Goal: Information Seeking & Learning: Learn about a topic

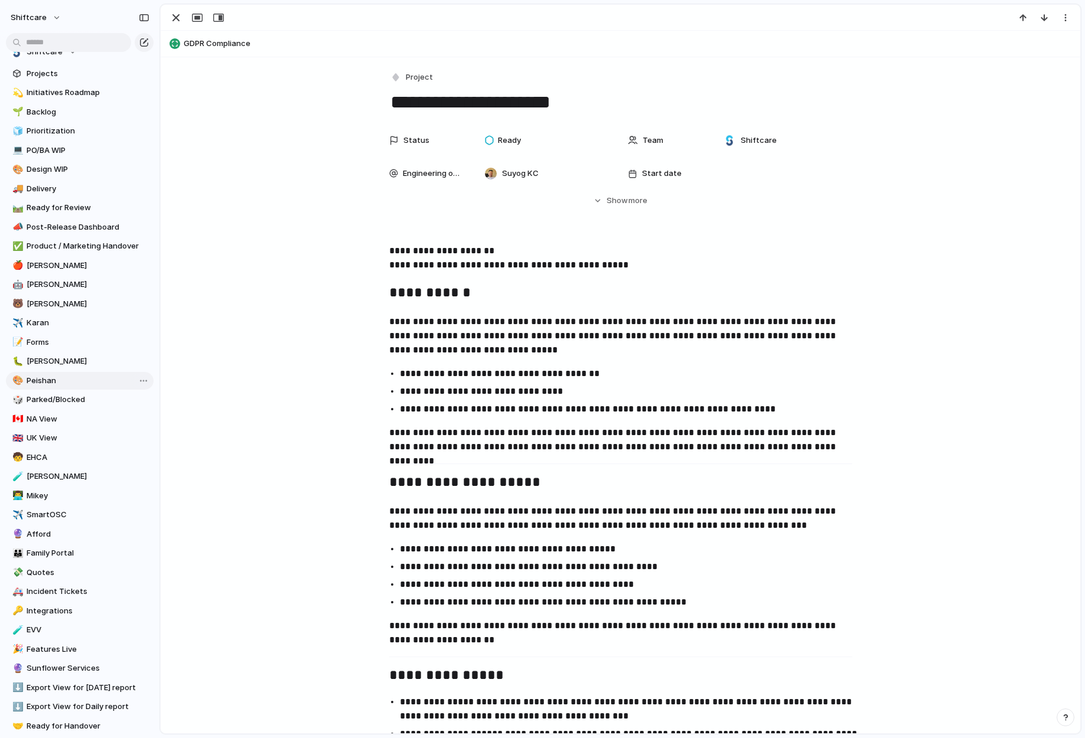
scroll to position [93, 0]
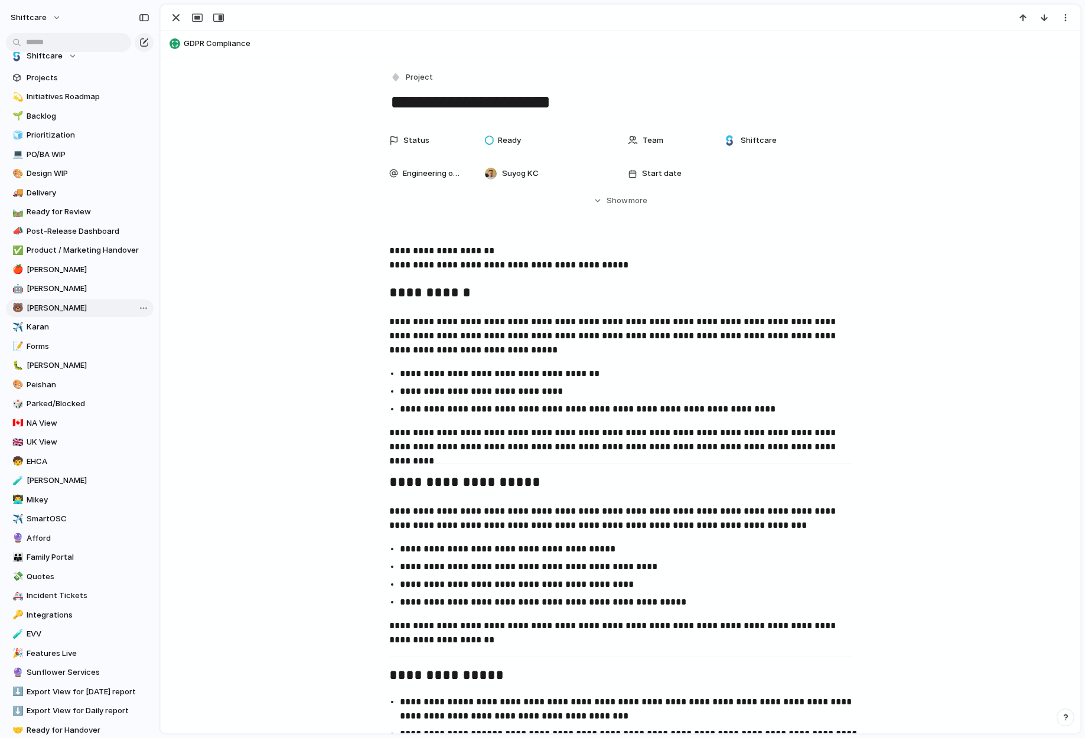
click at [44, 309] on span "[PERSON_NAME]" at bounding box center [88, 308] width 123 height 12
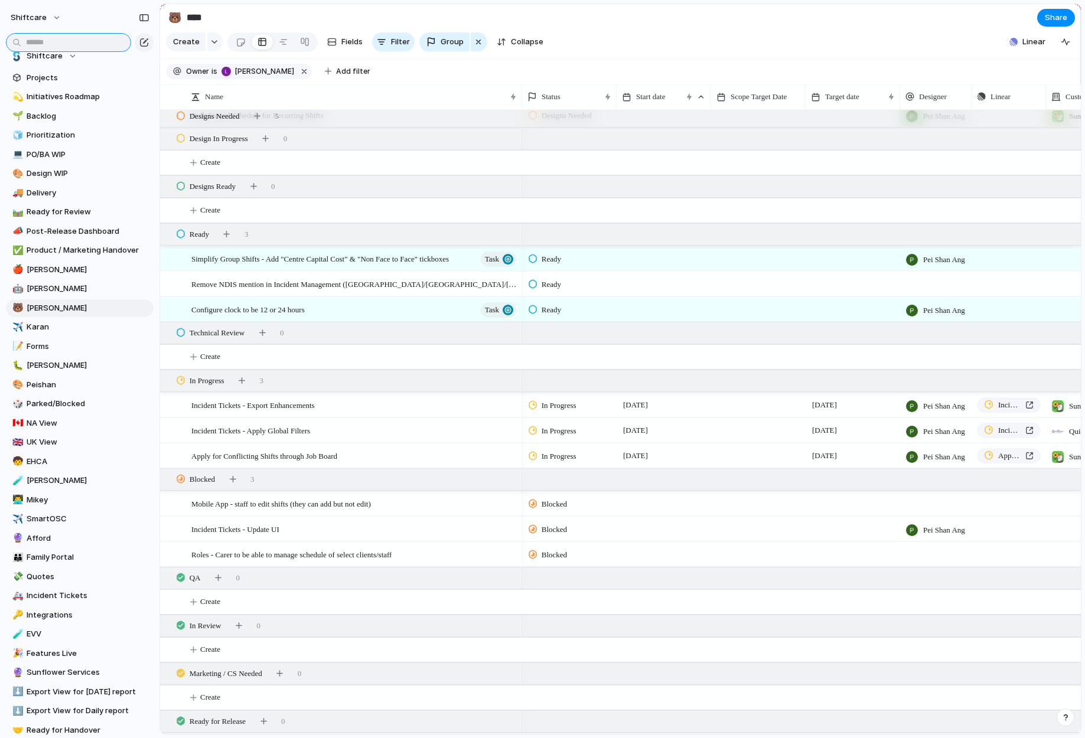
click at [95, 41] on input "text" at bounding box center [68, 42] width 125 height 19
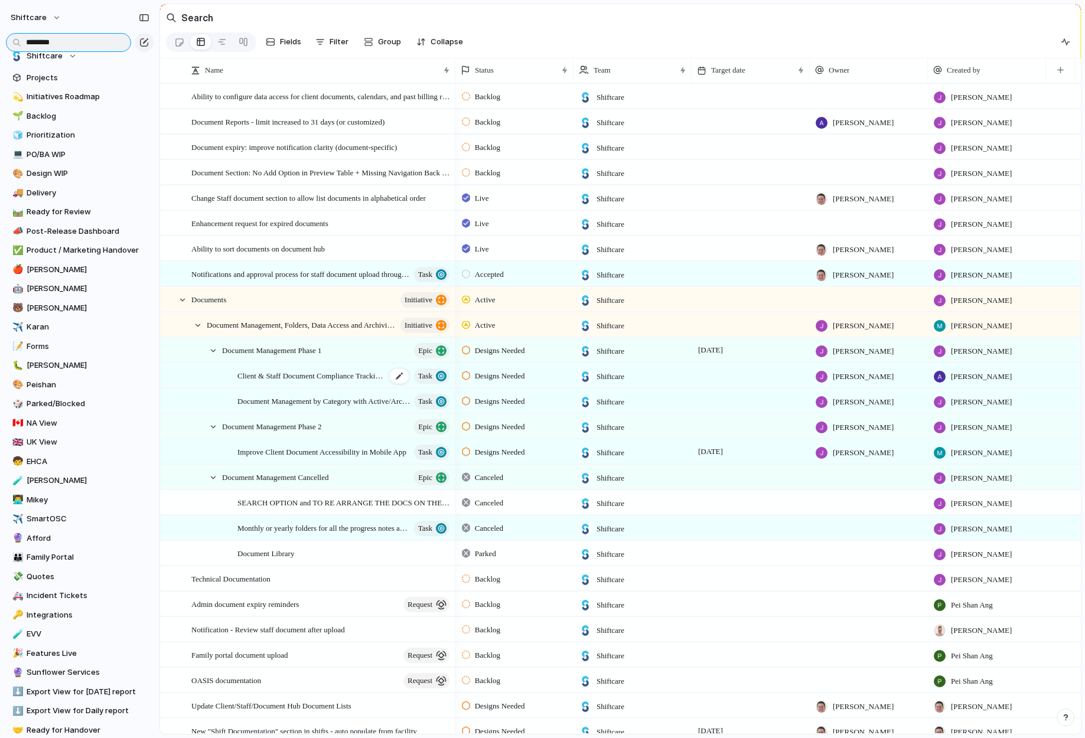
type input "********"
click at [328, 375] on span "Client & Staff Document Compliance Tracking with Expiry-Driven Tasks" at bounding box center [311, 376] width 148 height 14
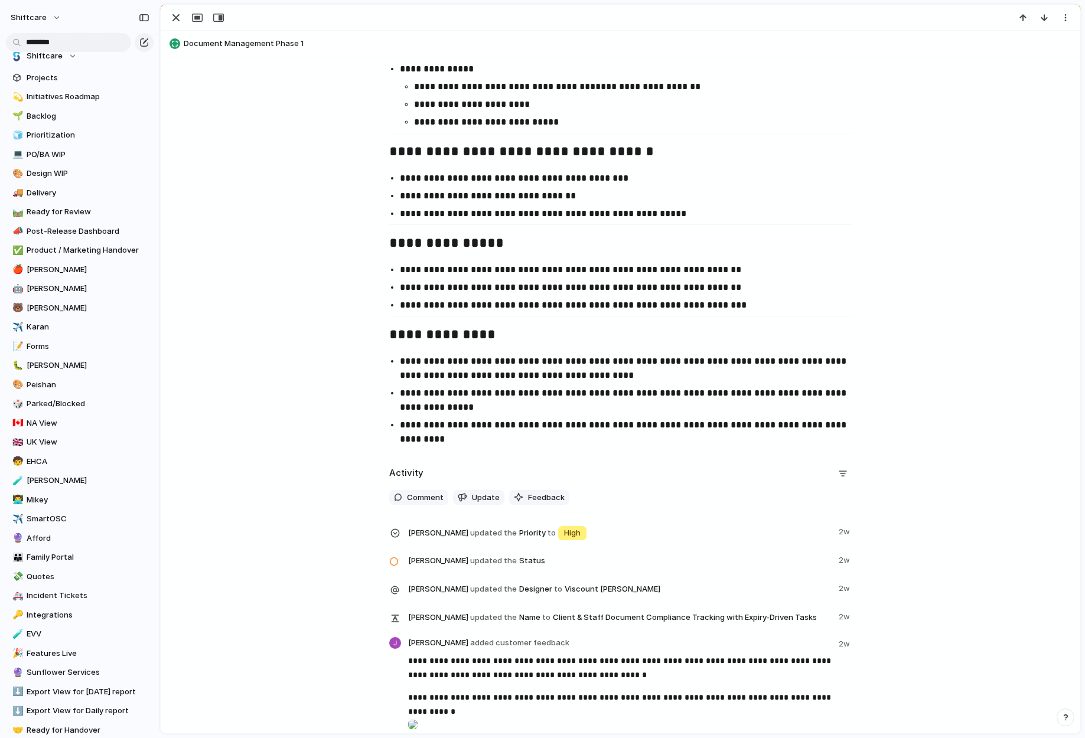
click at [270, 44] on span "Document Management Phase 1" at bounding box center [629, 44] width 891 height 12
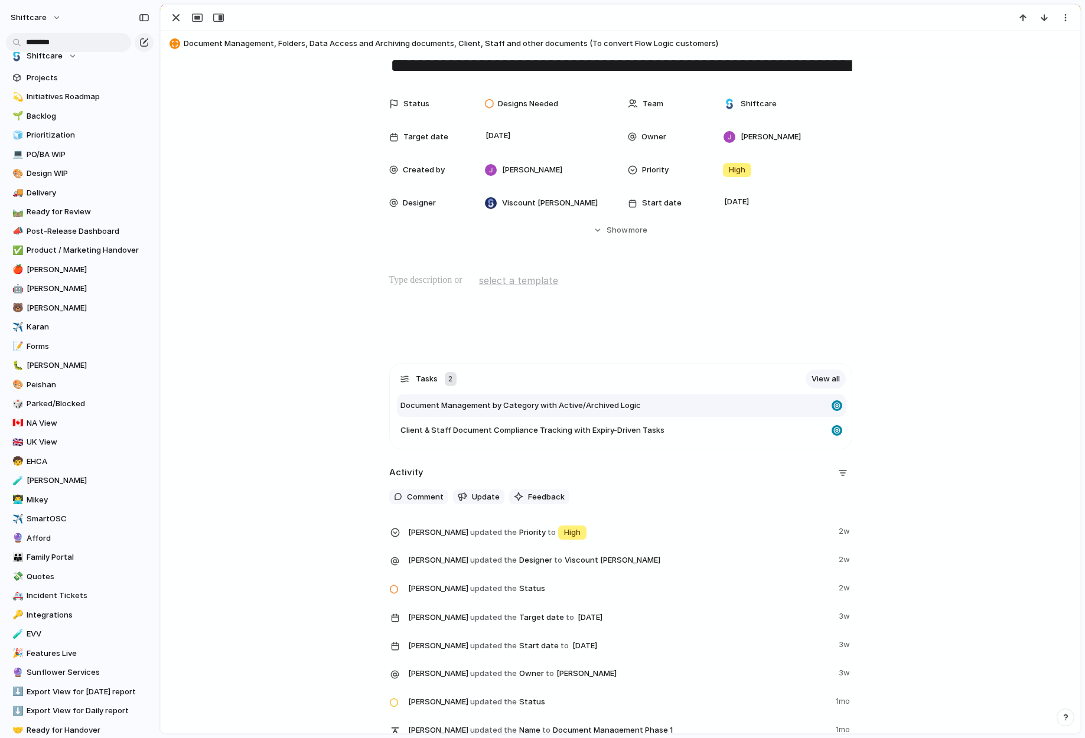
click at [493, 405] on span "Document Management by Category with Active/Archived Logic" at bounding box center [521, 406] width 240 height 12
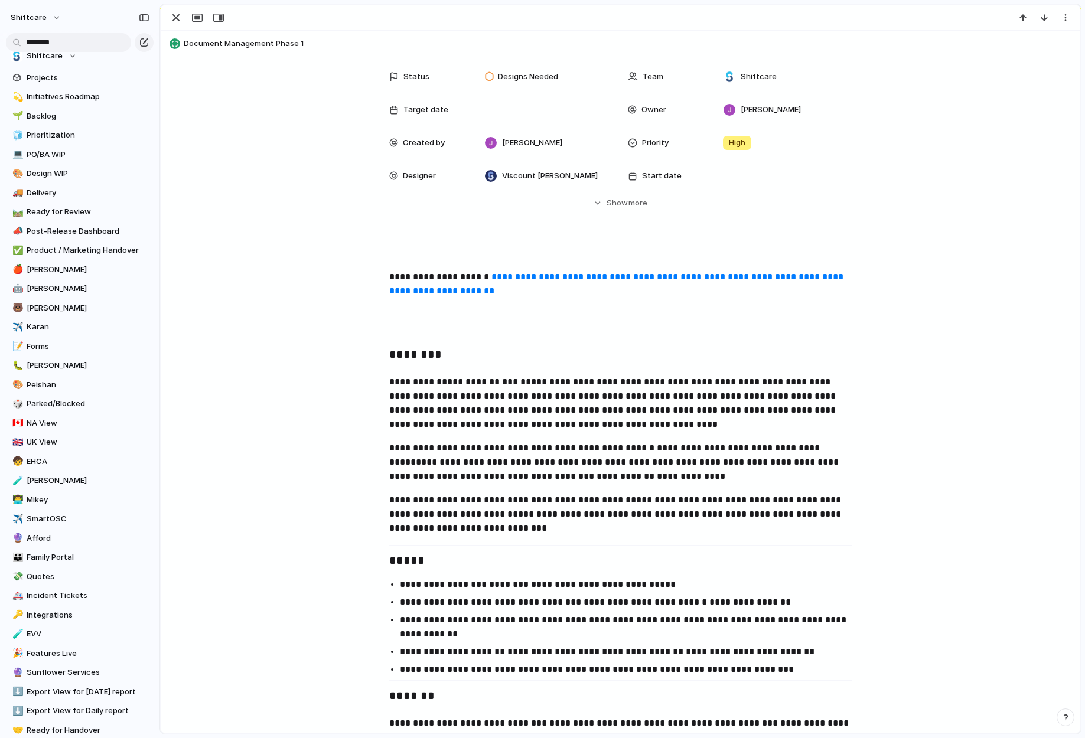
click at [646, 290] on link "**********" at bounding box center [617, 283] width 457 height 23
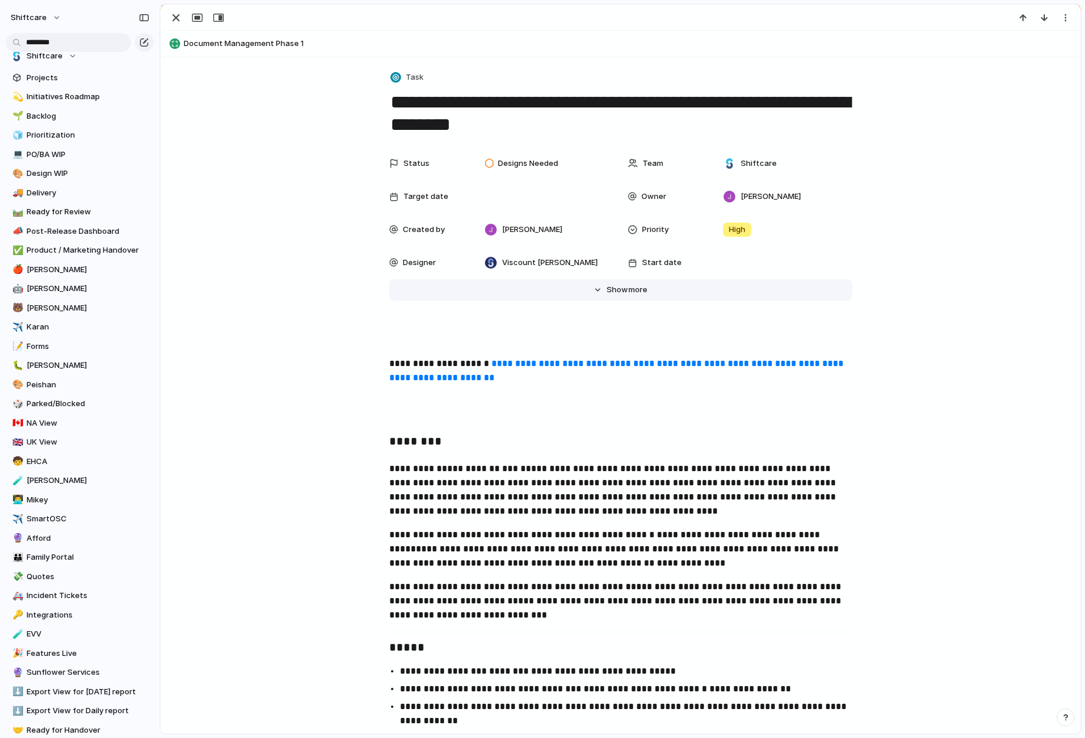
click at [631, 294] on span "more" at bounding box center [638, 290] width 19 height 12
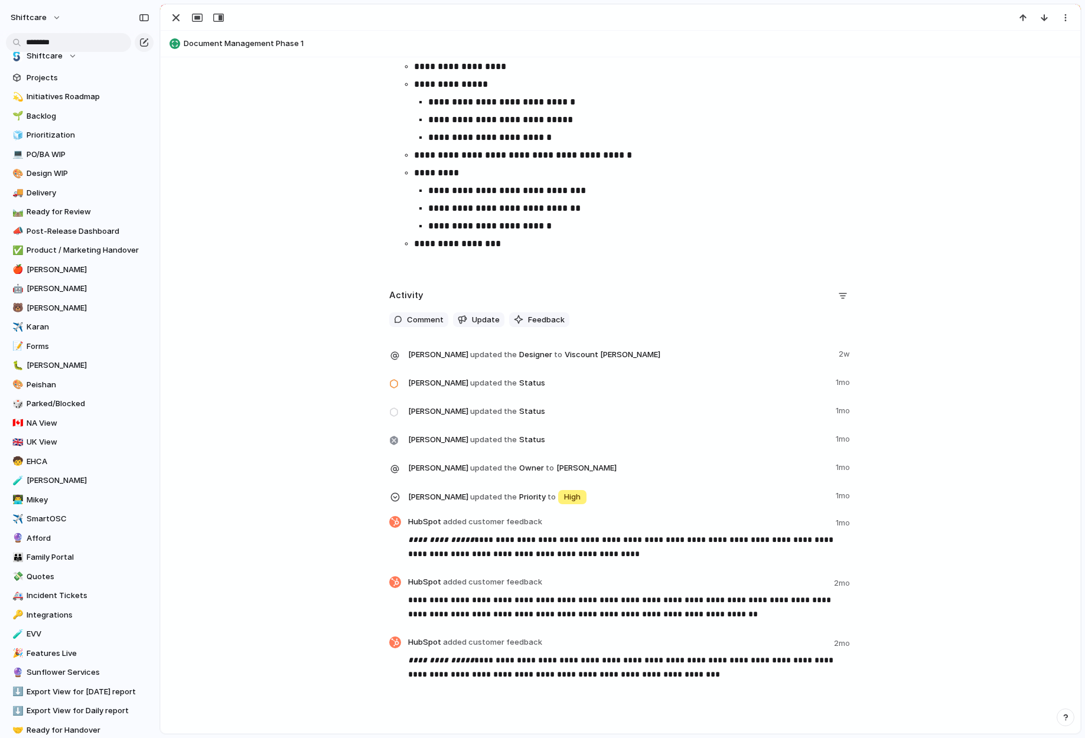
scroll to position [4306, 0]
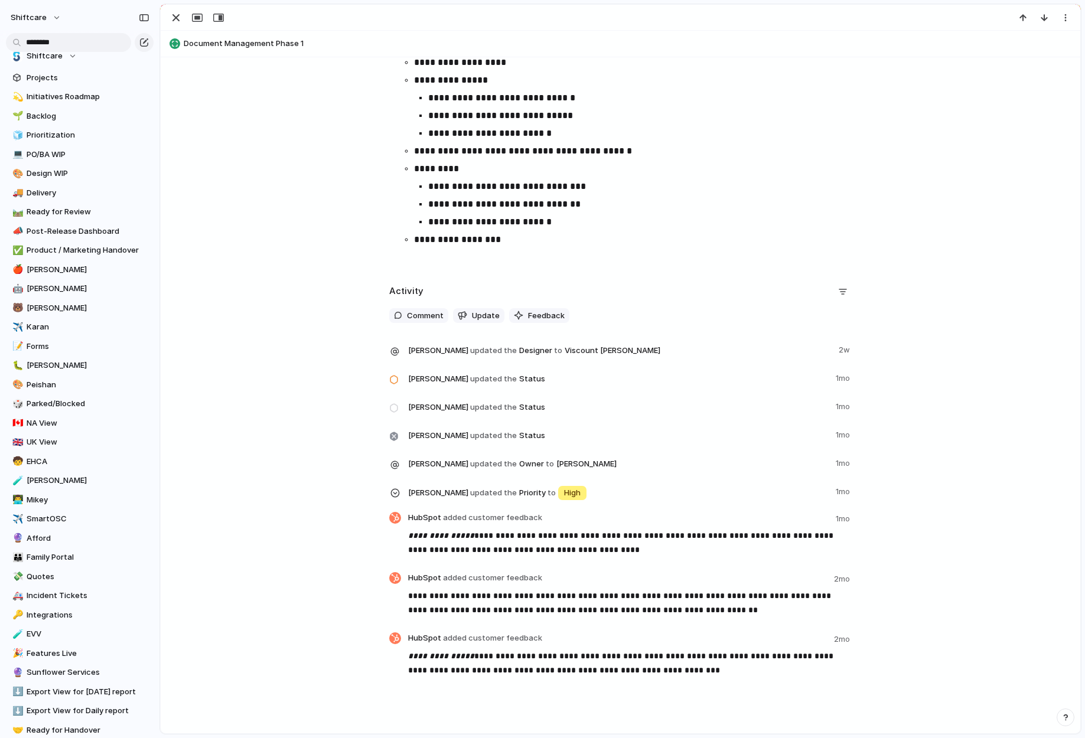
click at [275, 50] on button "Document Management Phase 1" at bounding box center [620, 43] width 909 height 19
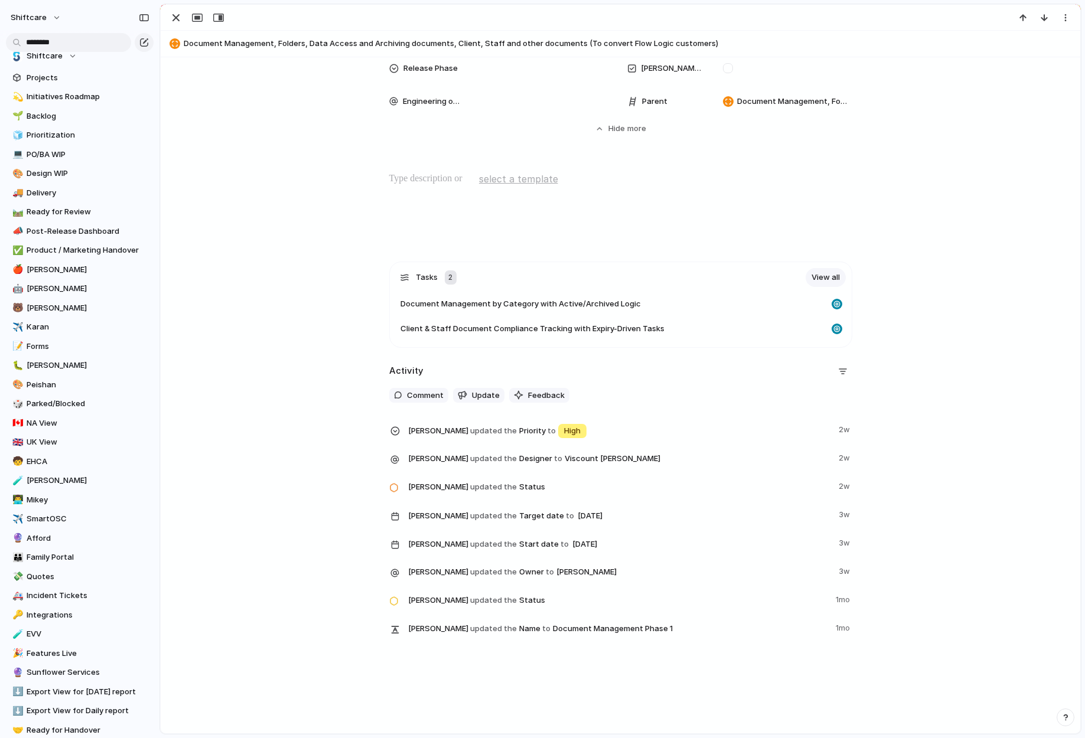
scroll to position [561, 0]
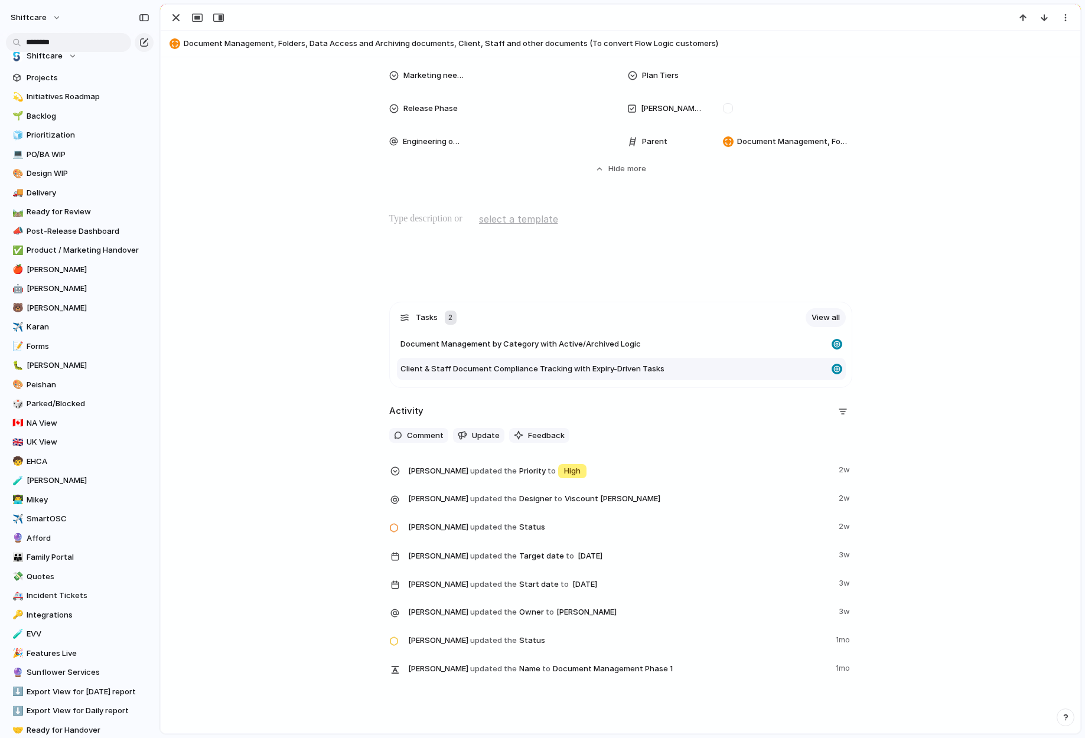
click at [492, 366] on span "Client & Staff Document Compliance Tracking with Expiry-Driven Tasks" at bounding box center [533, 369] width 264 height 12
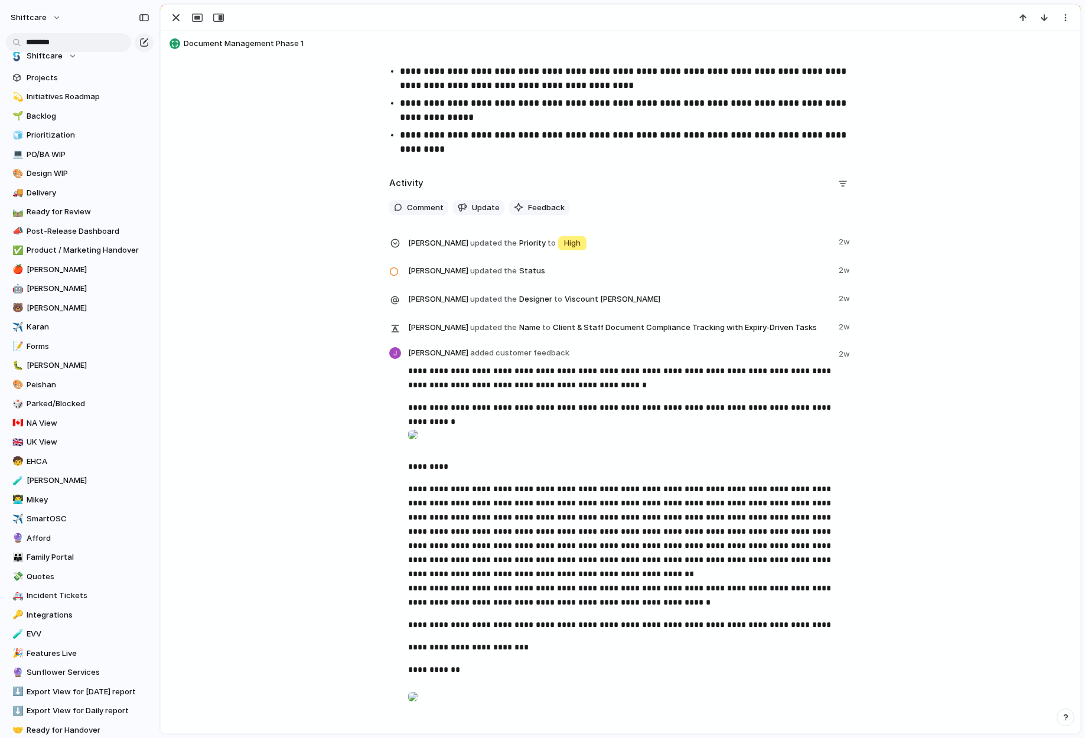
scroll to position [2105, 0]
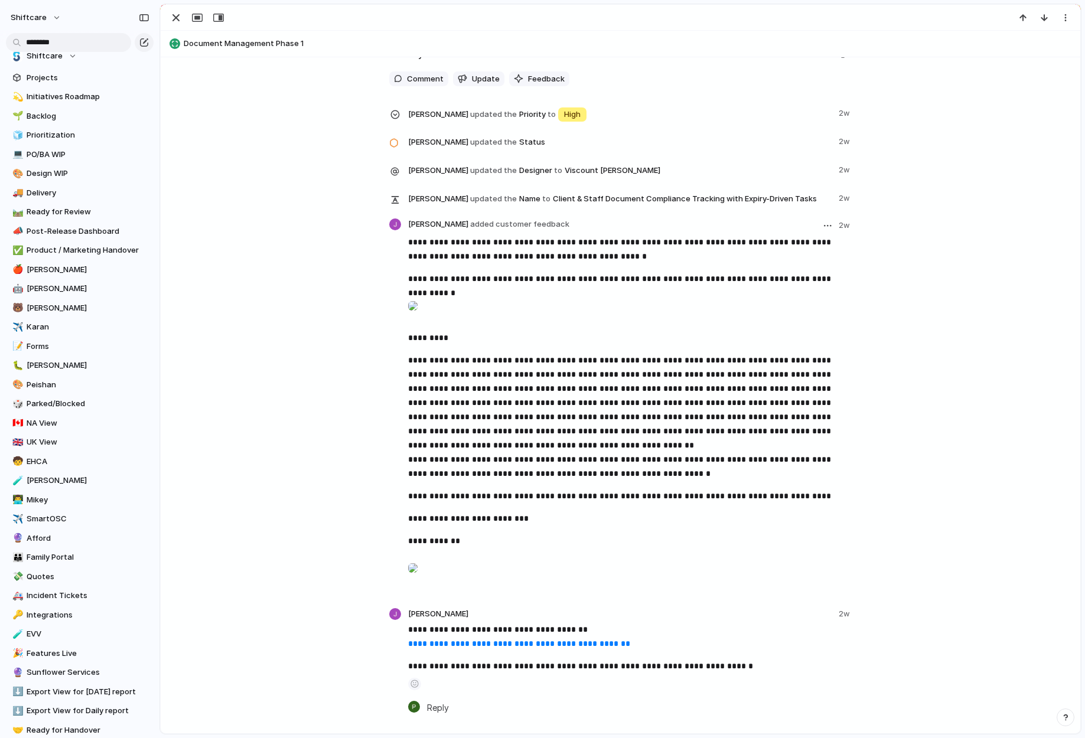
click at [418, 318] on div at bounding box center [412, 306] width 9 height 24
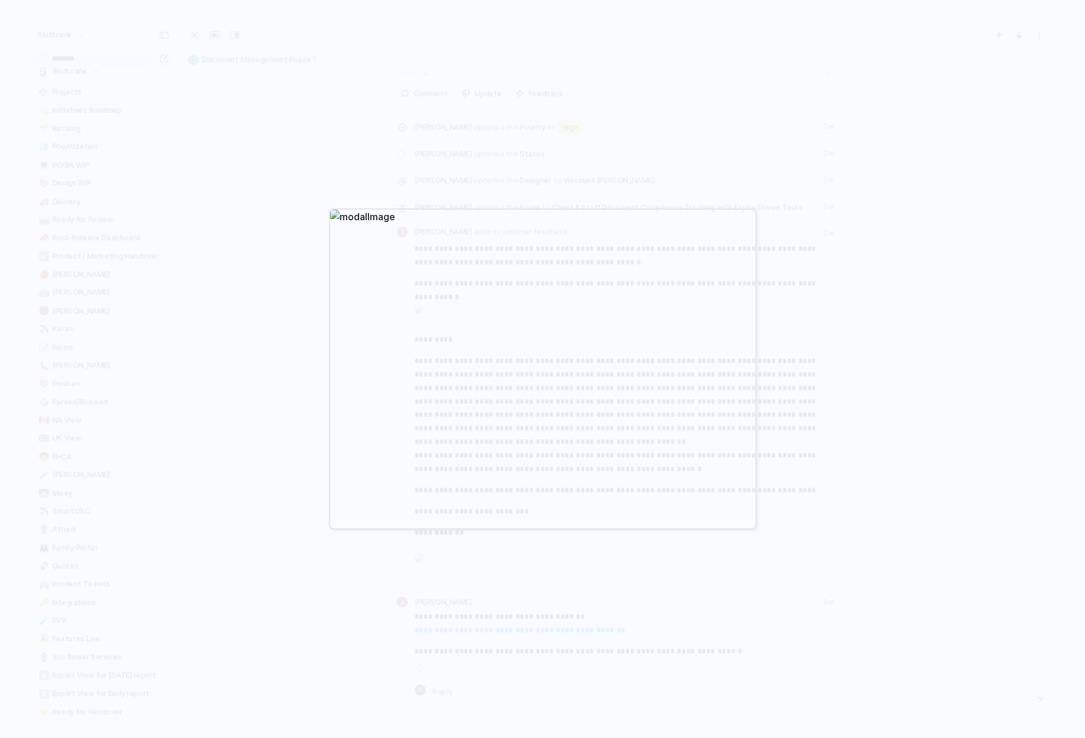
click at [872, 323] on div at bounding box center [542, 369] width 1085 height 738
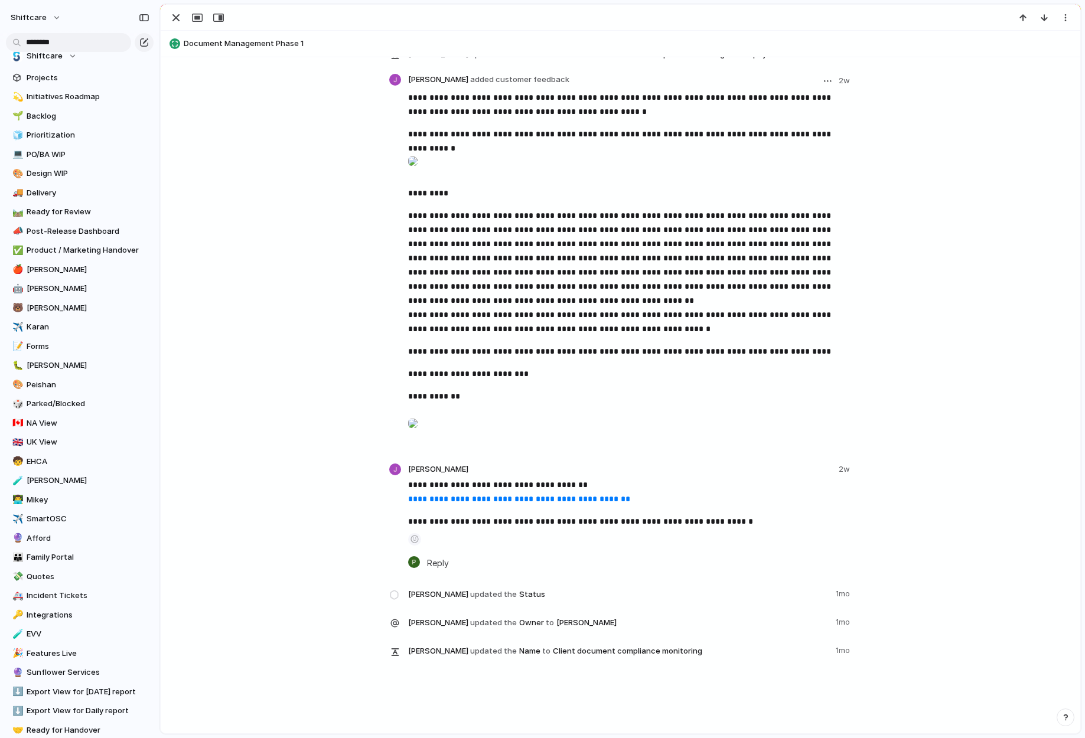
scroll to position [2424, 0]
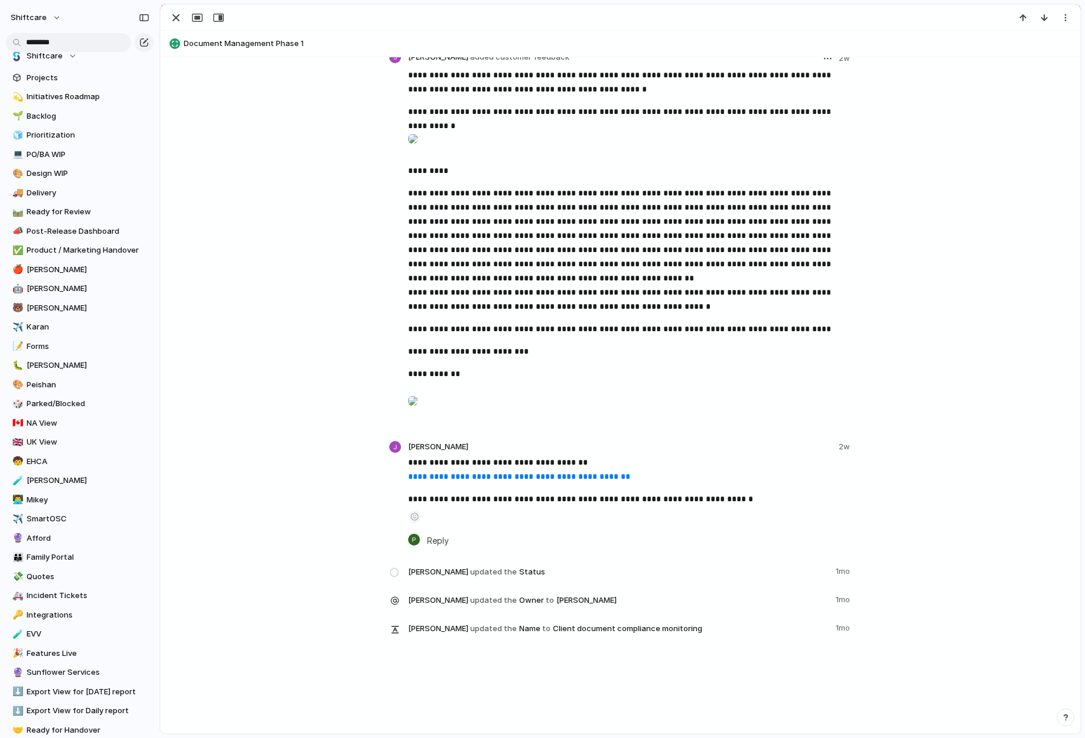
click at [418, 393] on div at bounding box center [412, 401] width 9 height 24
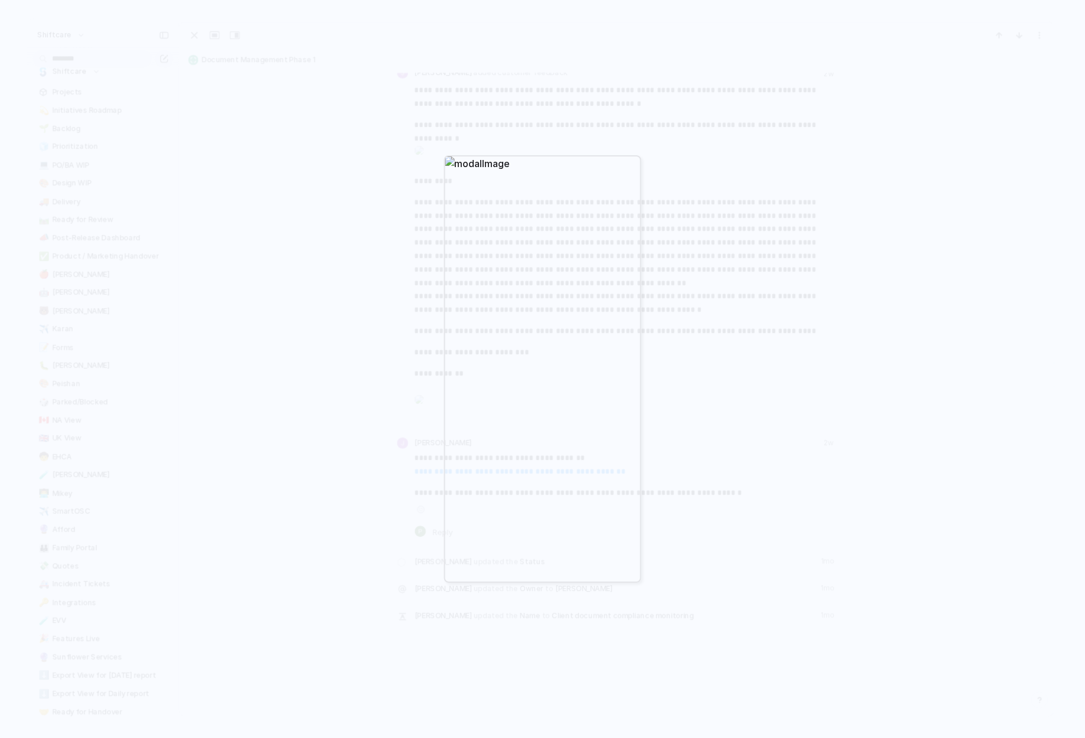
click at [715, 340] on div at bounding box center [542, 369] width 1085 height 738
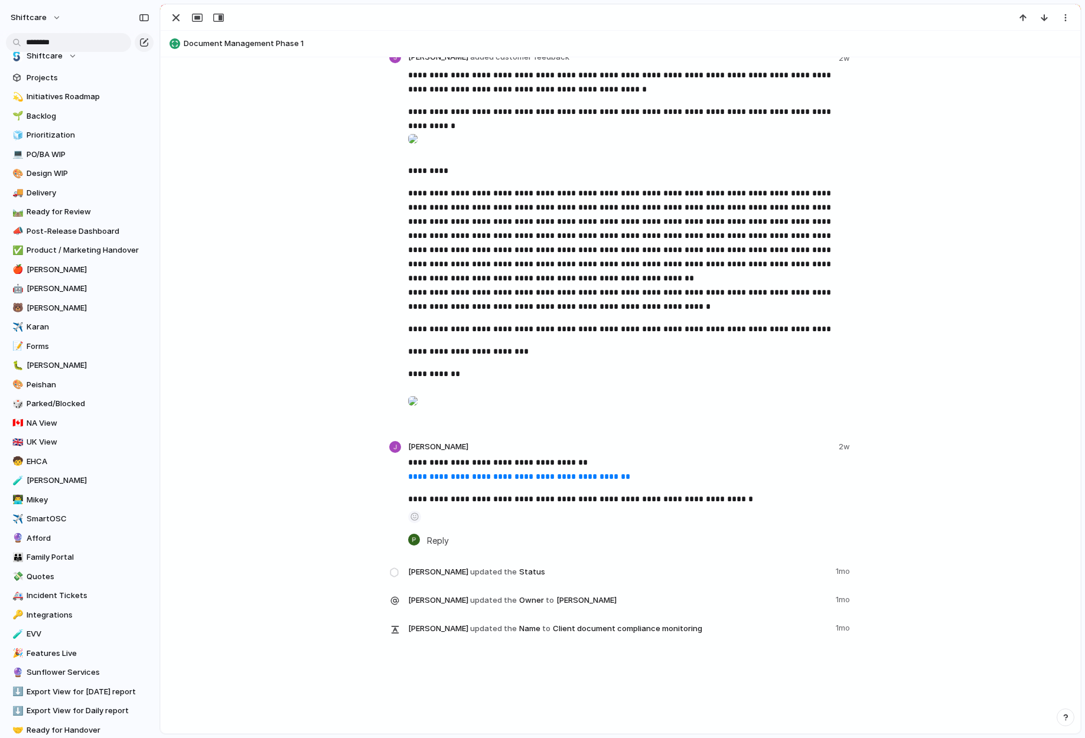
click at [522, 481] on link "**********" at bounding box center [519, 477] width 222 height 8
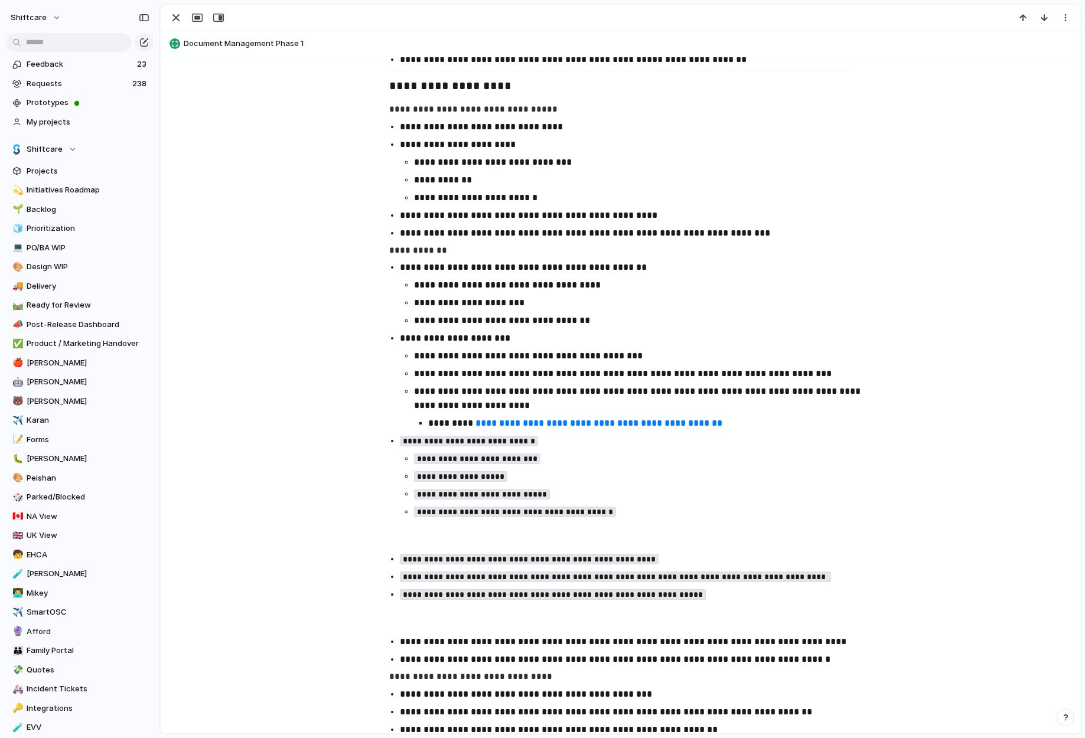
scroll to position [1985, 0]
